Goal: Task Accomplishment & Management: Manage account settings

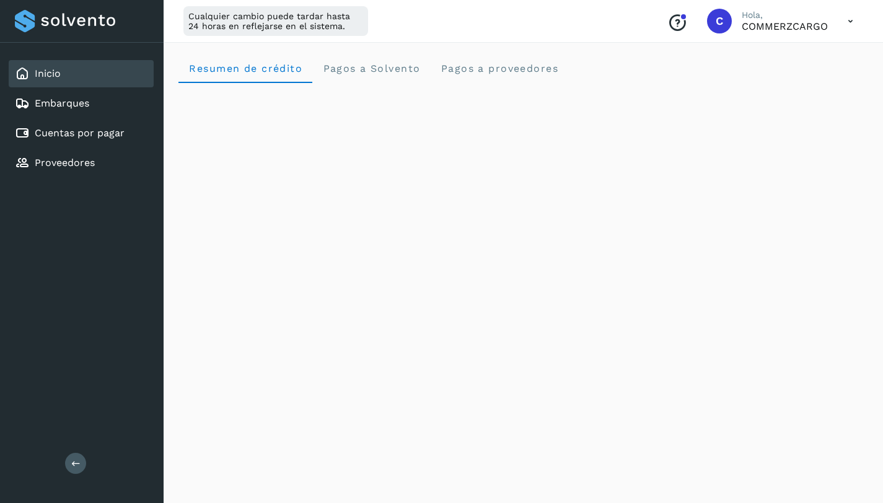
scroll to position [192, 0]
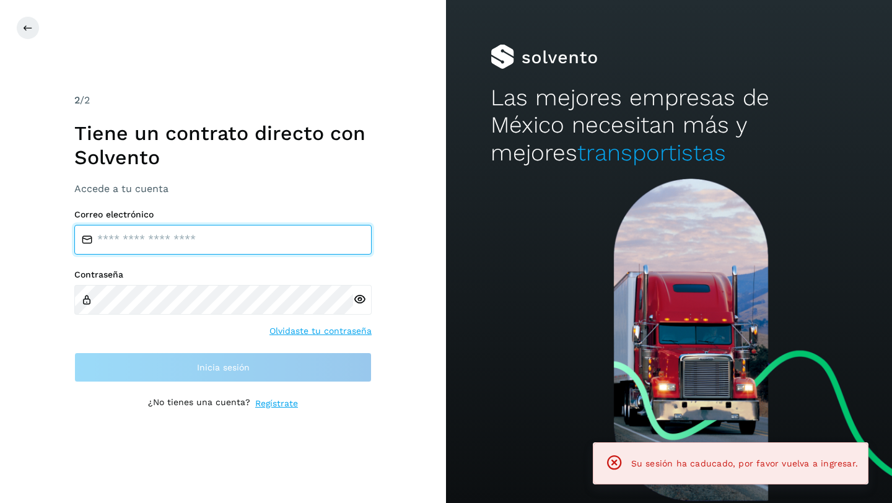
type input "**********"
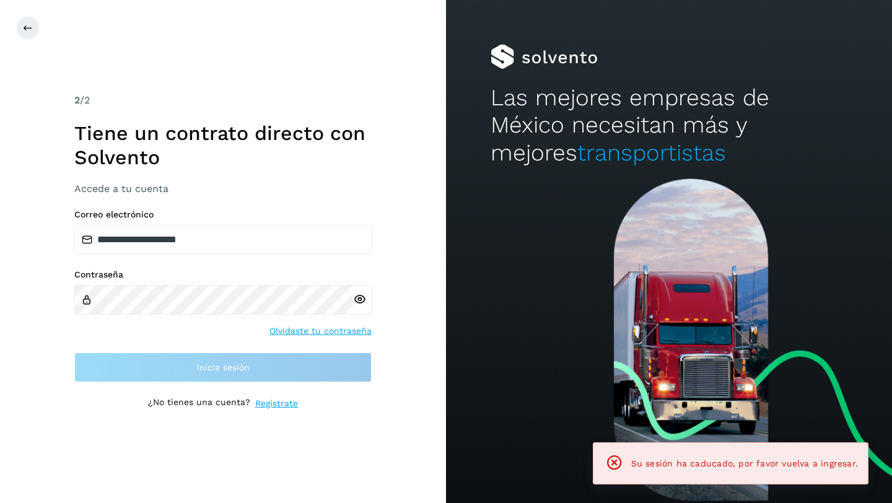
click at [229, 344] on div "**********" at bounding box center [222, 295] width 297 height 173
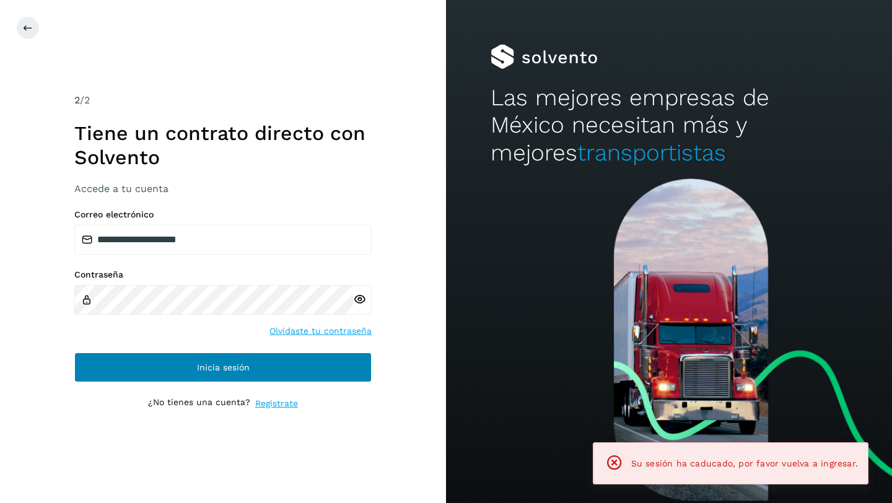
click at [227, 371] on span "Inicia sesión" at bounding box center [223, 367] width 53 height 9
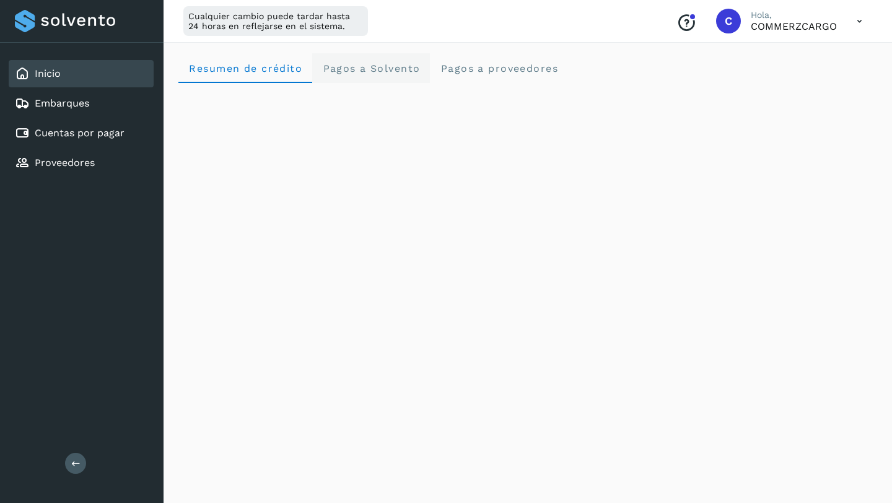
click at [378, 66] on span "Pagos a Solvento" at bounding box center [371, 69] width 98 height 12
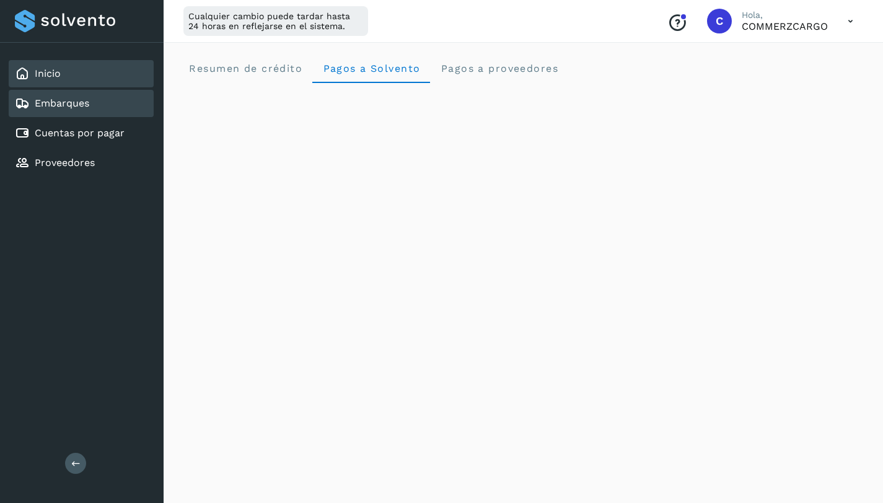
click at [79, 102] on link "Embarques" at bounding box center [62, 103] width 55 height 12
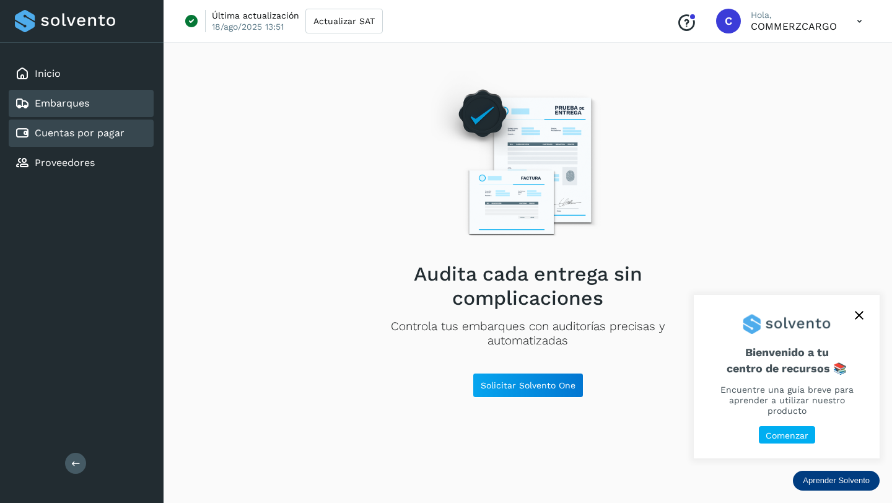
click at [73, 138] on link "Cuentas por pagar" at bounding box center [80, 133] width 90 height 12
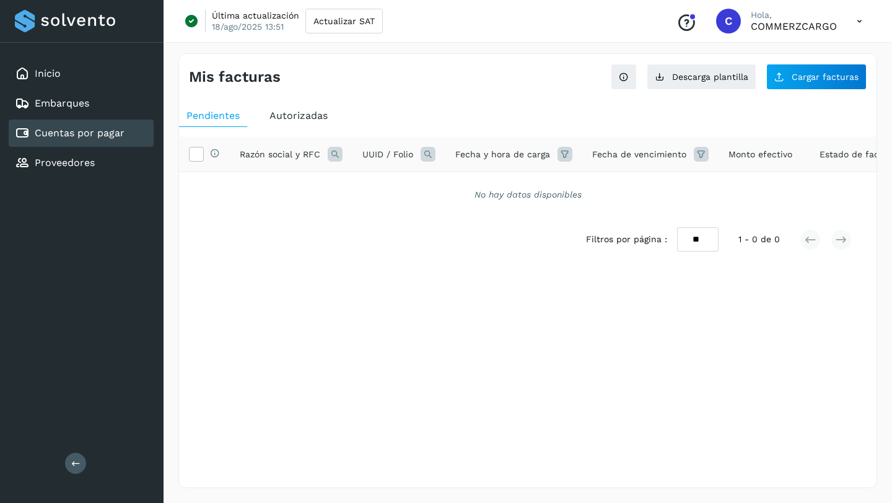
click at [301, 113] on span "Autorizadas" at bounding box center [299, 116] width 58 height 12
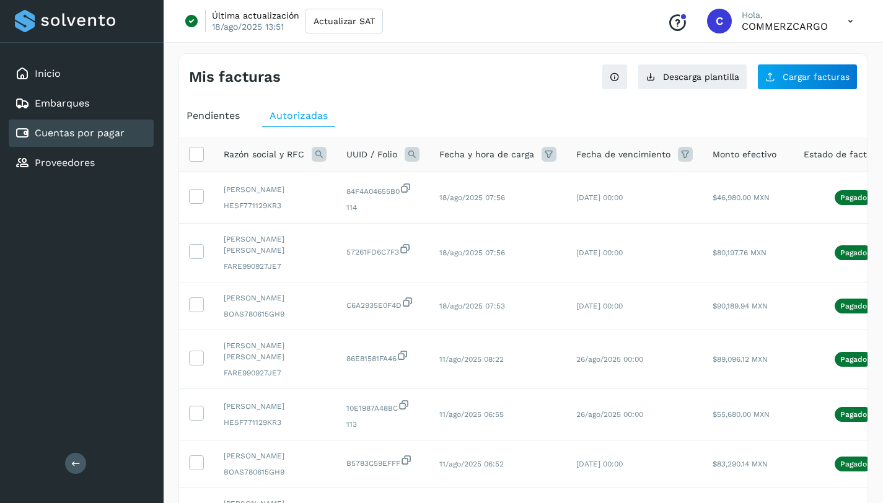
click at [214, 119] on span "Pendientes" at bounding box center [213, 116] width 53 height 12
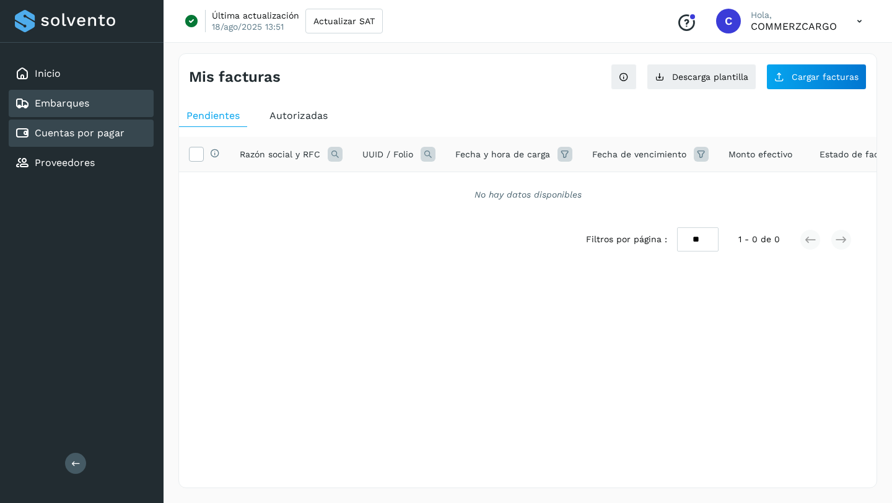
click at [66, 103] on link "Embarques" at bounding box center [62, 103] width 55 height 12
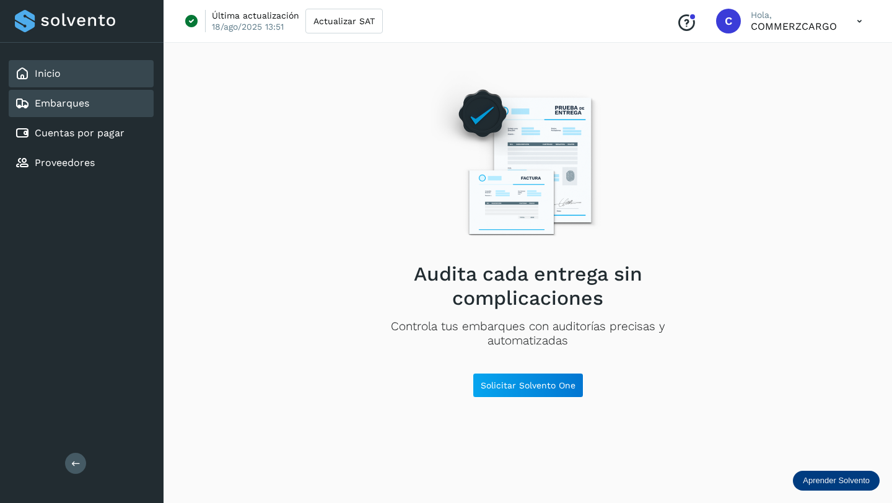
click at [65, 75] on div "Inicio" at bounding box center [81, 73] width 145 height 27
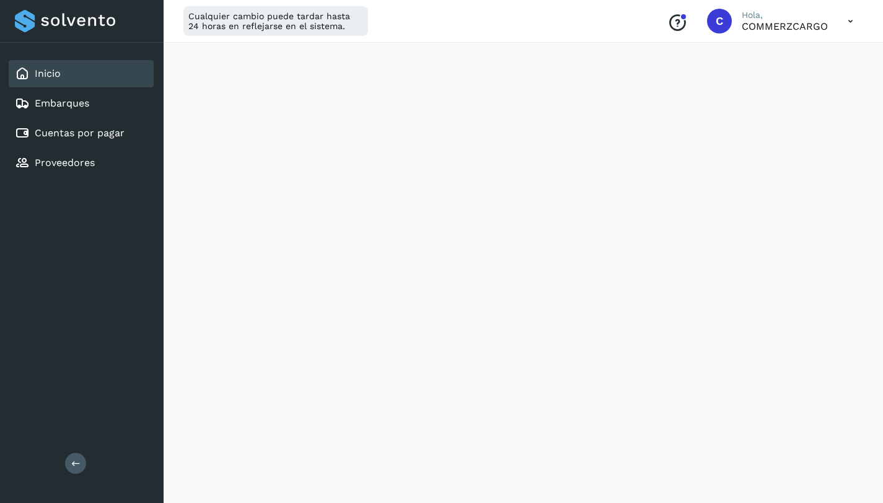
scroll to position [149, 0]
